Goal: Find specific page/section: Find specific page/section

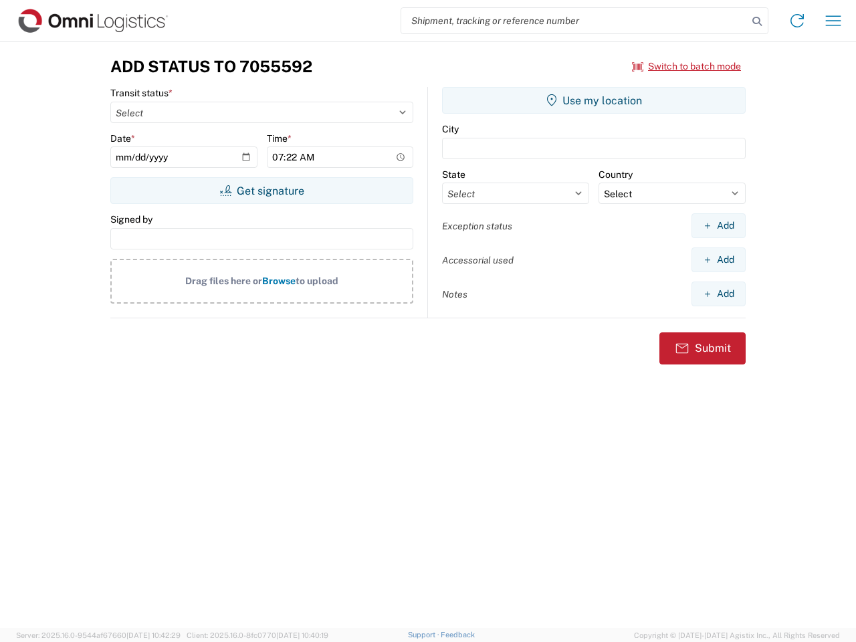
click at [575, 21] on input "search" at bounding box center [574, 20] width 347 height 25
click at [757, 21] on icon at bounding box center [757, 21] width 19 height 19
click at [798, 21] on icon at bounding box center [797, 20] width 21 height 21
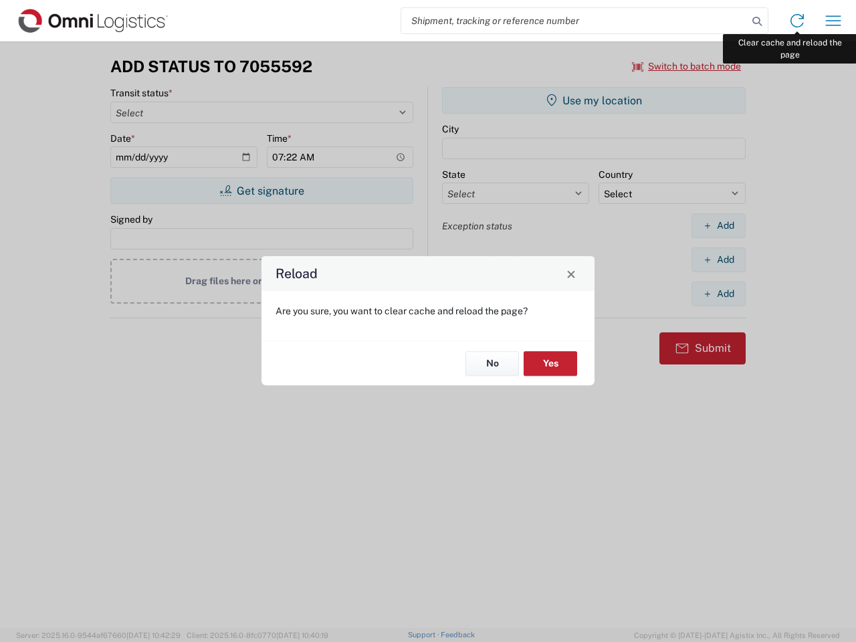
click at [834, 21] on div "Reload Are you sure, you want to clear cache and reload the page? No Yes" at bounding box center [428, 321] width 856 height 642
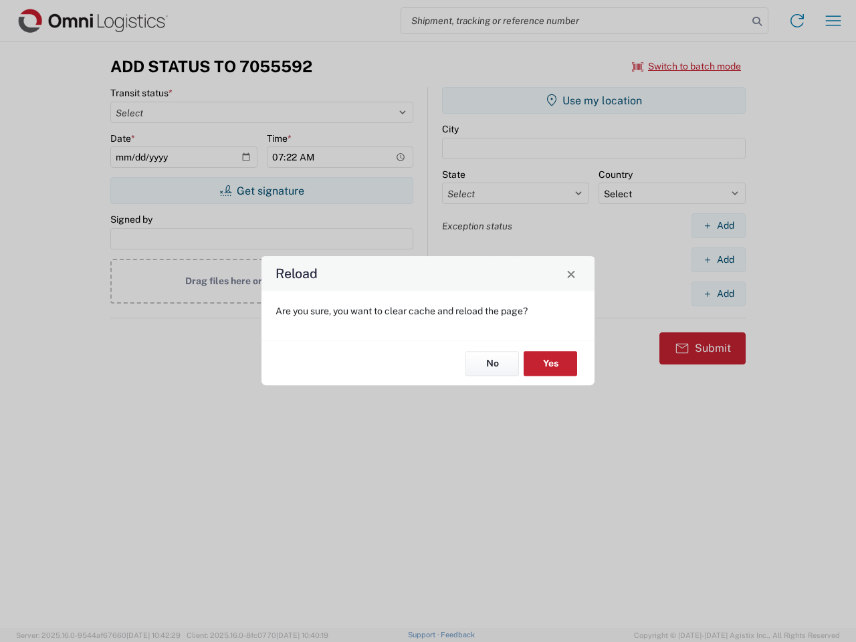
click at [687, 66] on div "Reload Are you sure, you want to clear cache and reload the page? No Yes" at bounding box center [428, 321] width 856 height 642
click at [262, 191] on div "Reload Are you sure, you want to clear cache and reload the page? No Yes" at bounding box center [428, 321] width 856 height 642
click at [594, 100] on div "Reload Are you sure, you want to clear cache and reload the page? No Yes" at bounding box center [428, 321] width 856 height 642
click at [719, 225] on div "Reload Are you sure, you want to clear cache and reload the page? No Yes" at bounding box center [428, 321] width 856 height 642
click at [719, 260] on div "Reload Are you sure, you want to clear cache and reload the page? No Yes" at bounding box center [428, 321] width 856 height 642
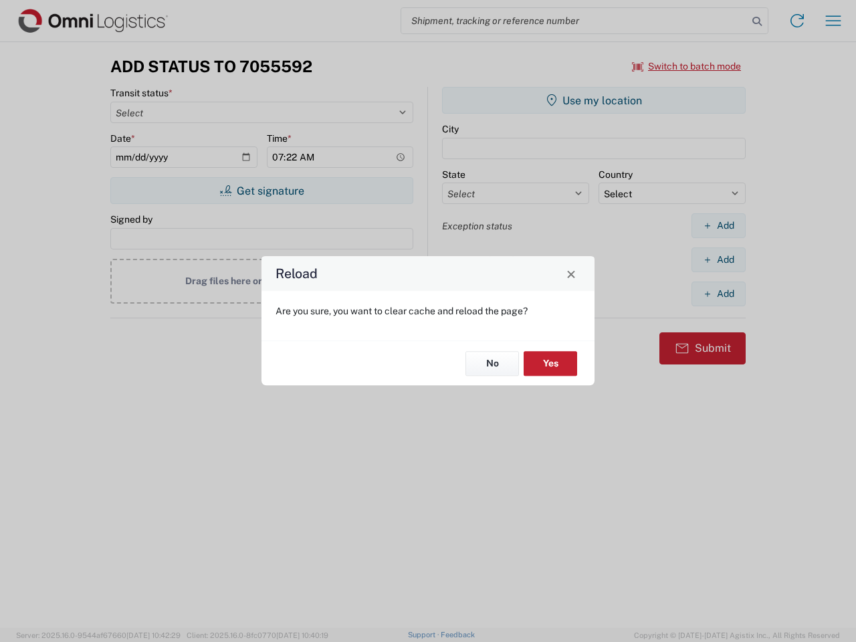
click at [719, 294] on div "Reload Are you sure, you want to clear cache and reload the page? No Yes" at bounding box center [428, 321] width 856 height 642
